Goal: Task Accomplishment & Management: Complete application form

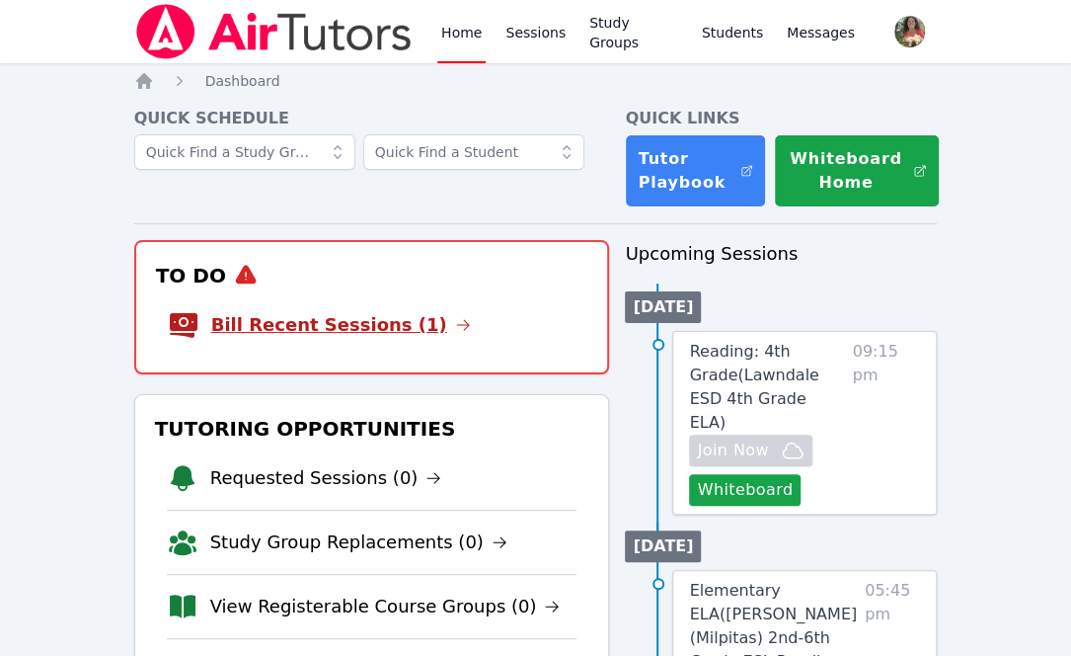
click at [328, 321] on link "Bill Recent Sessions (1)" at bounding box center [341, 325] width 260 height 28
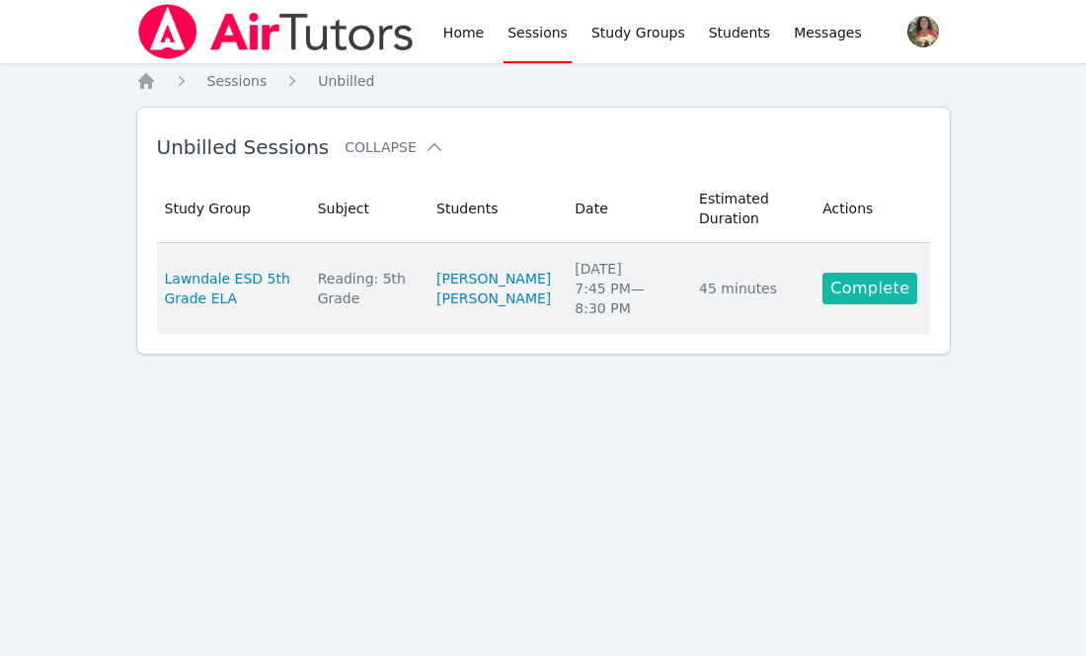
click at [846, 277] on link "Complete" at bounding box center [869, 289] width 95 height 32
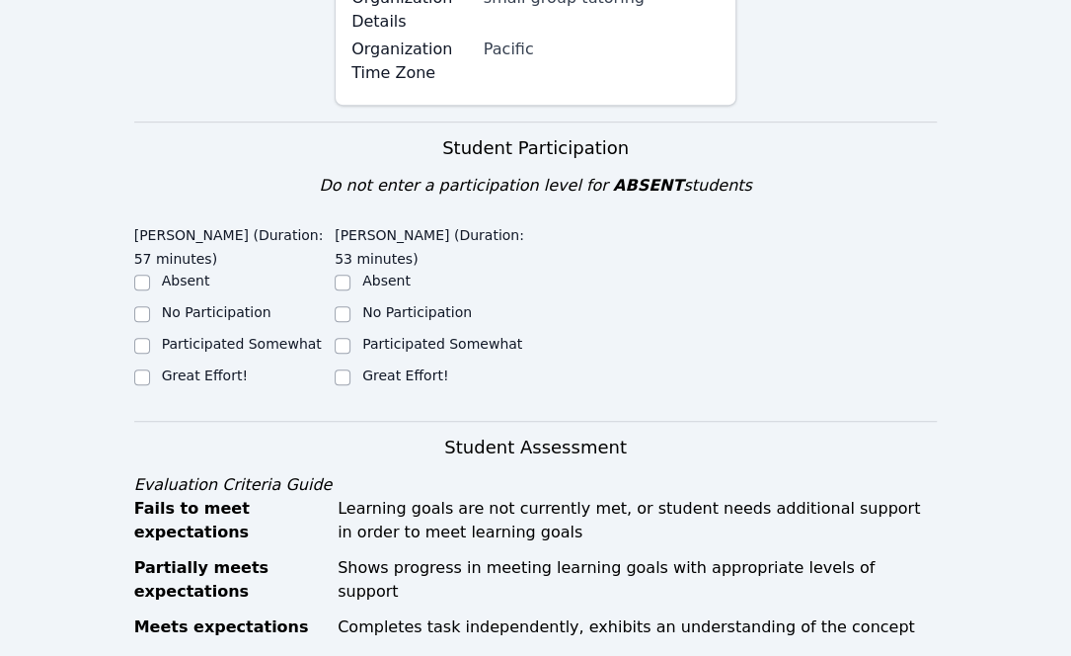
scroll to position [434, 0]
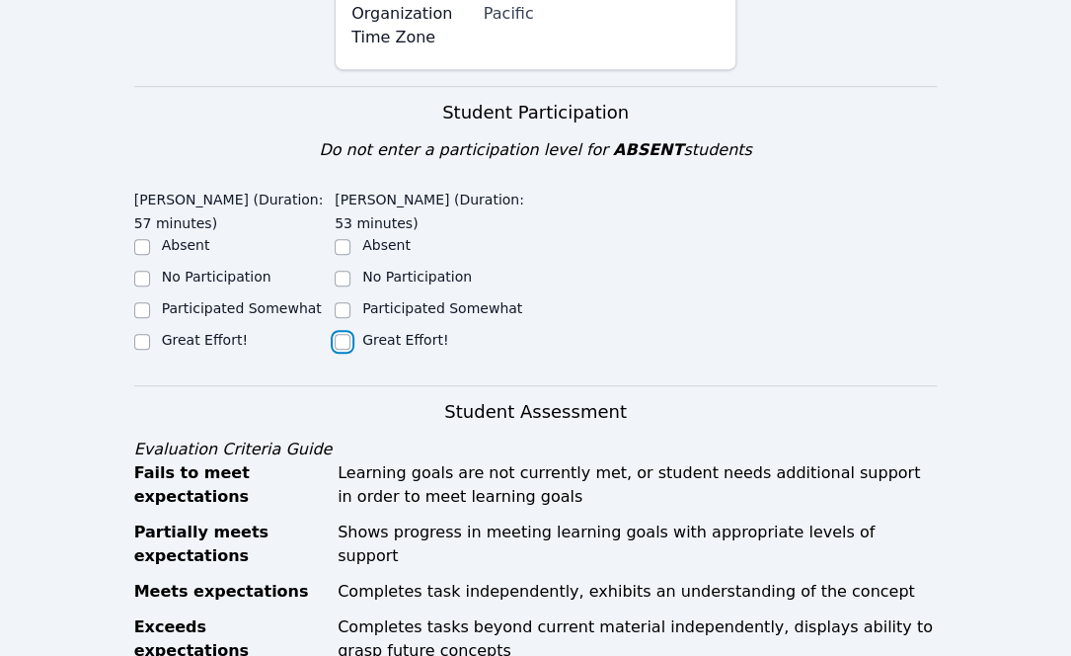
click at [348, 343] on input "Great Effort!" at bounding box center [343, 342] width 16 height 16
checkbox input "true"
click at [140, 342] on input "Great Effort!" at bounding box center [142, 342] width 16 height 16
checkbox input "true"
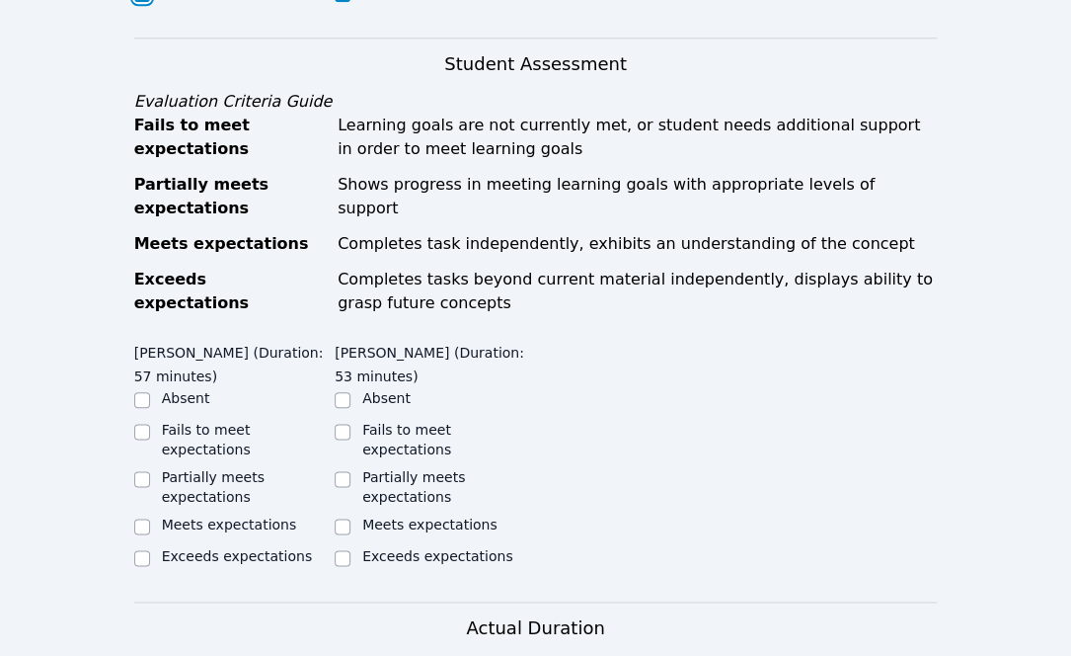
scroll to position [784, 0]
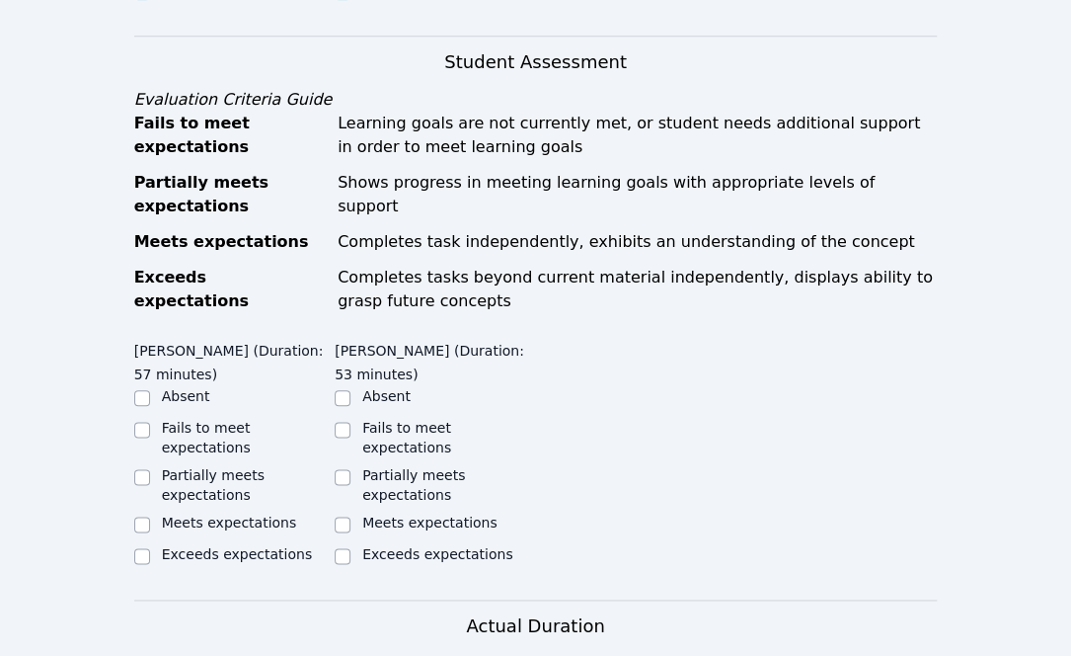
click at [130, 504] on div "Home Sessions Study Groups Students Messages Open user menu Lisa Batuski Open m…" at bounding box center [535, 362] width 1071 height 2293
click at [138, 516] on input "Meets expectations" at bounding box center [142, 524] width 16 height 16
checkbox input "true"
click at [346, 516] on input "Meets expectations" at bounding box center [343, 524] width 16 height 16
checkbox input "true"
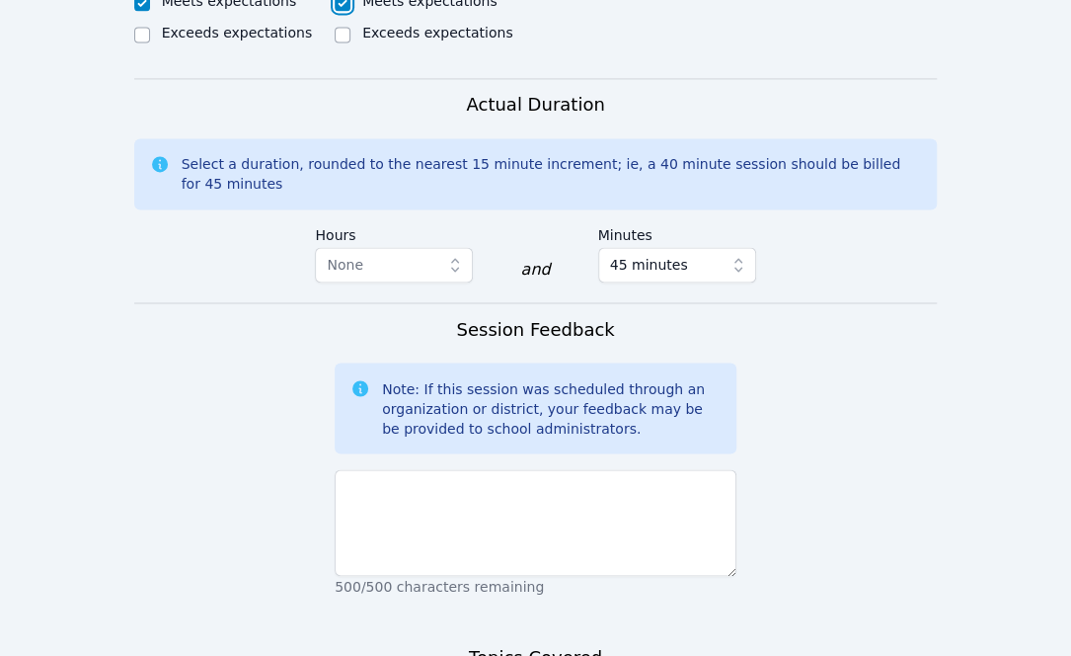
scroll to position [1306, 0]
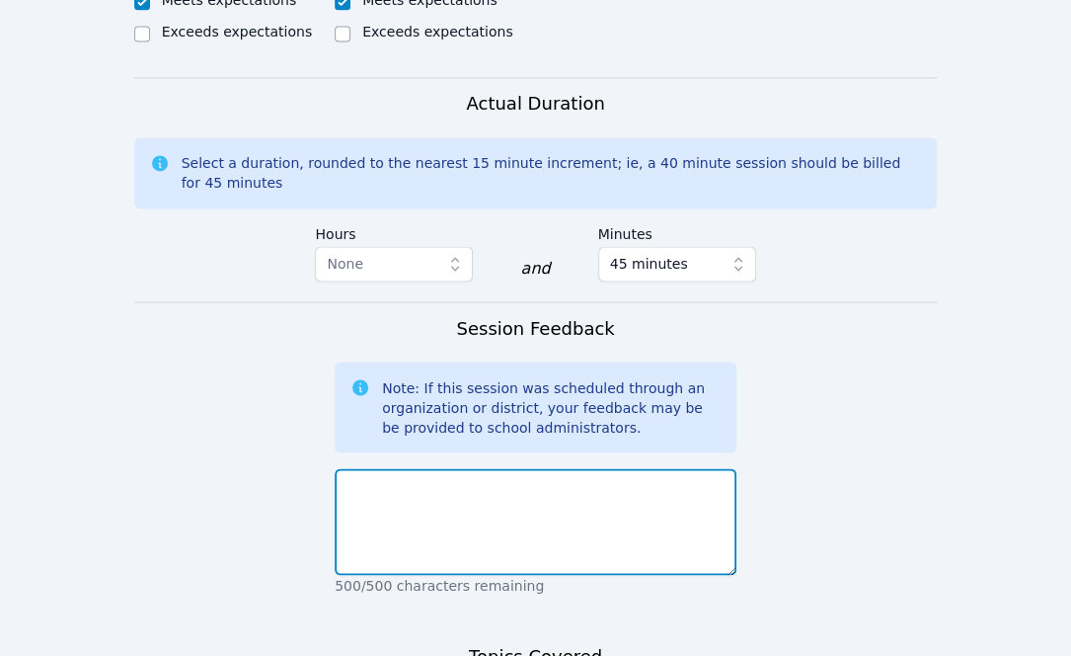
click at [394, 492] on textarea at bounding box center [536, 521] width 402 height 107
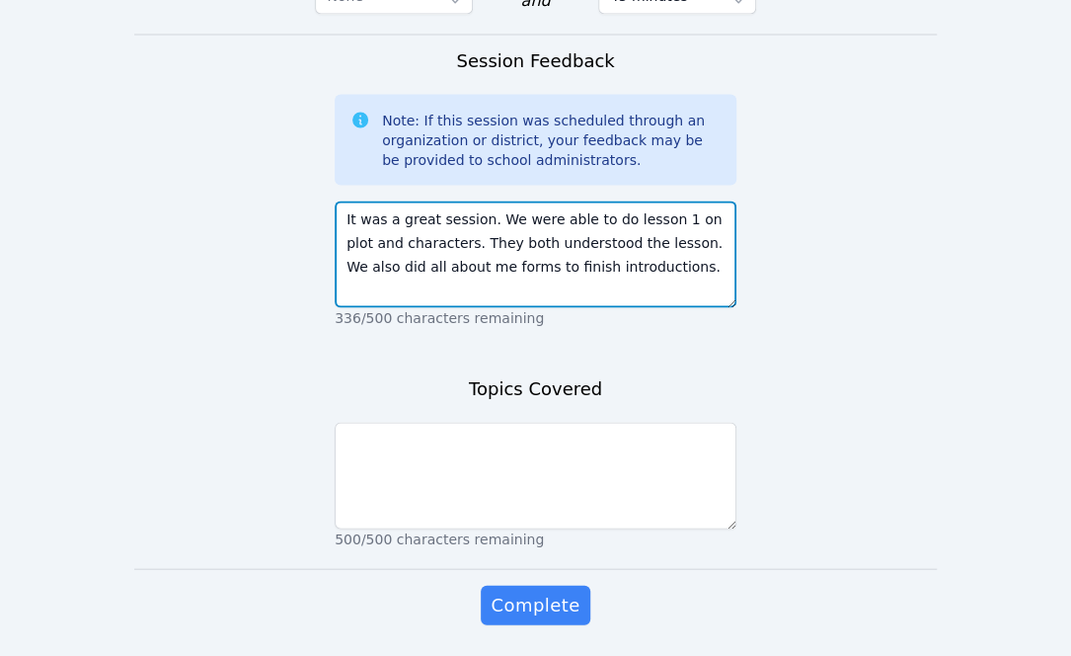
scroll to position [1579, 0]
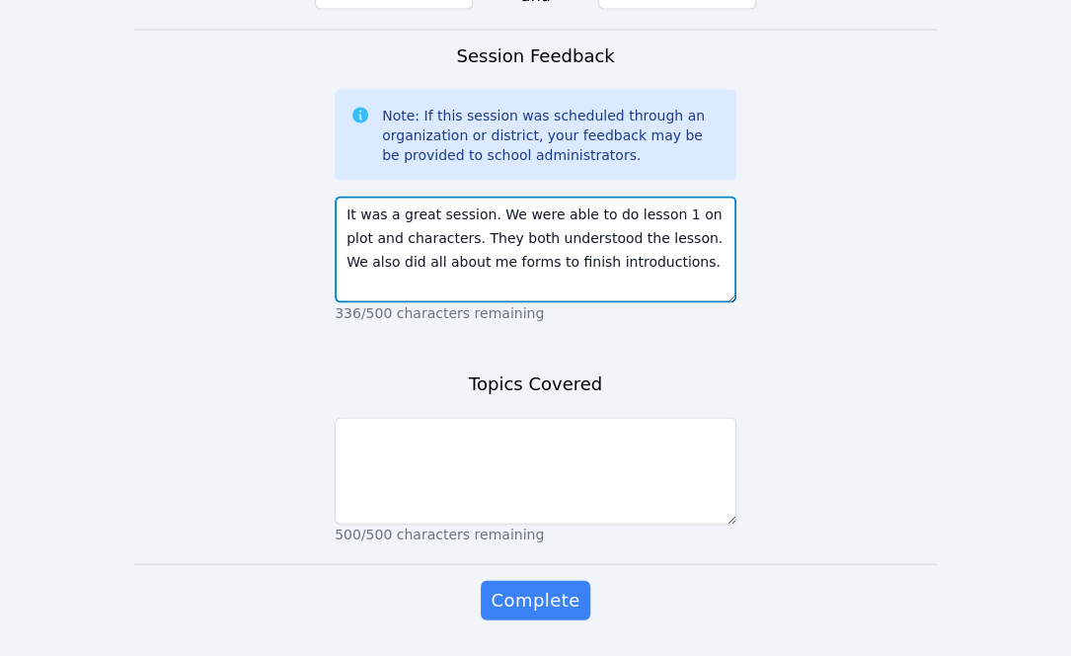
type textarea "It was a great session. We were able to do lesson 1 on plot and characters. The…"
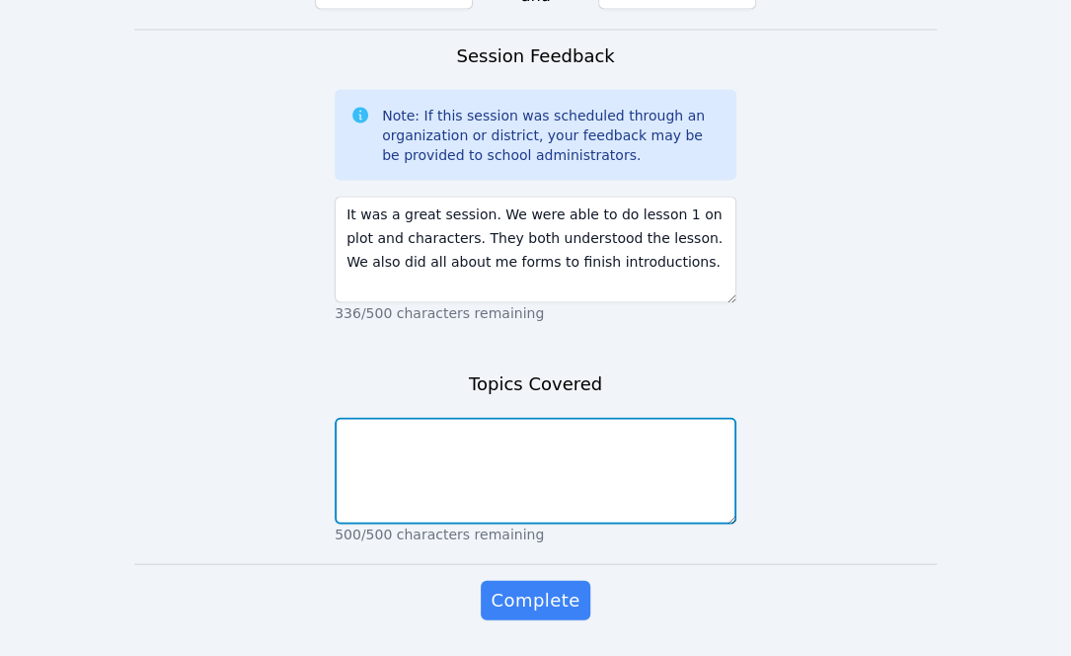
click at [385, 463] on textarea at bounding box center [536, 470] width 402 height 107
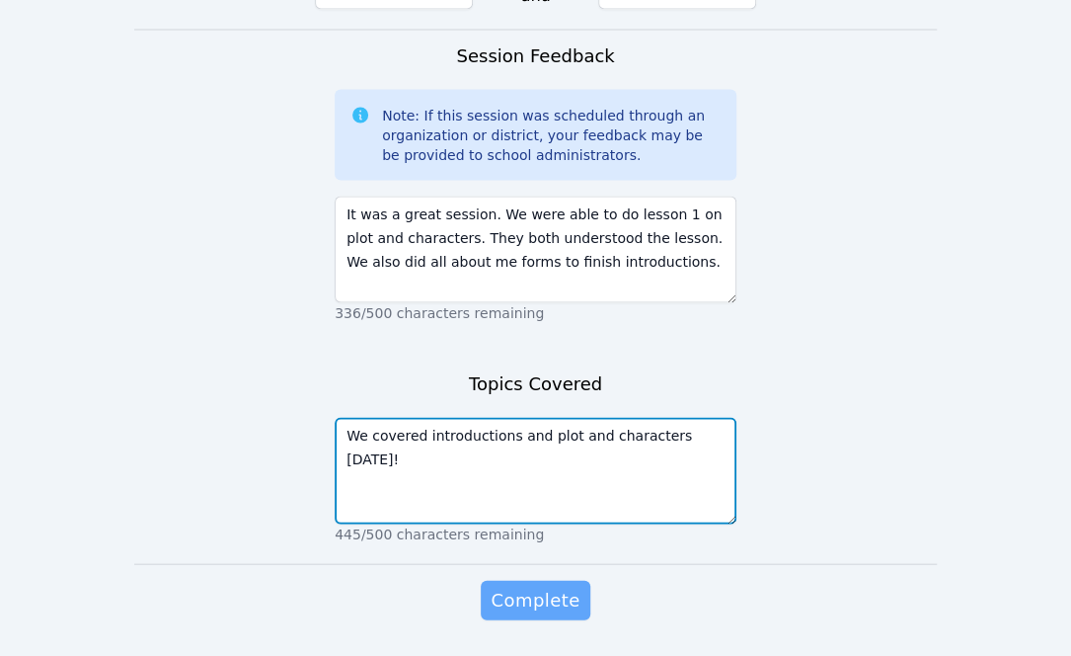
type textarea "We covered introductions and plot and characters today!"
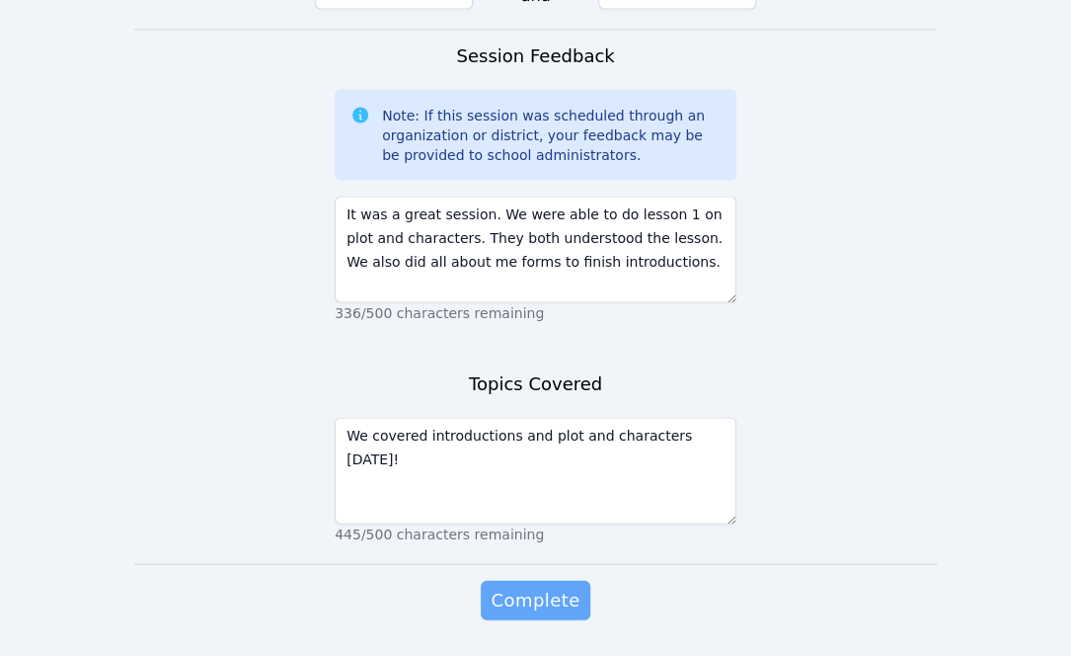
click at [533, 585] on span "Complete" at bounding box center [535, 599] width 89 height 28
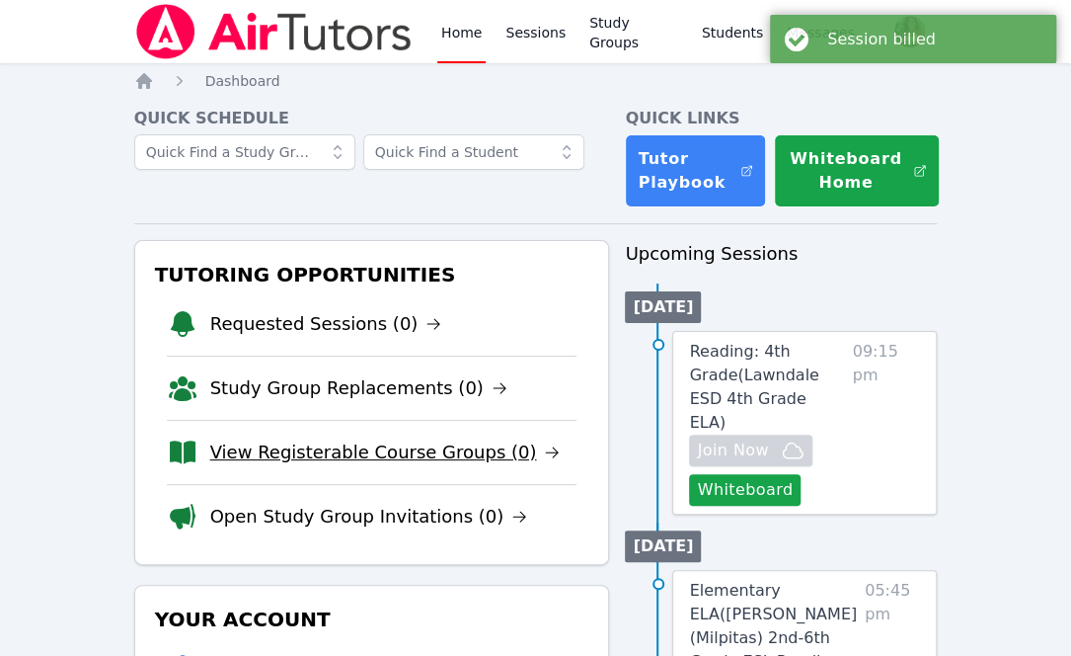
scroll to position [67, 0]
